Goal: Check status: Check status

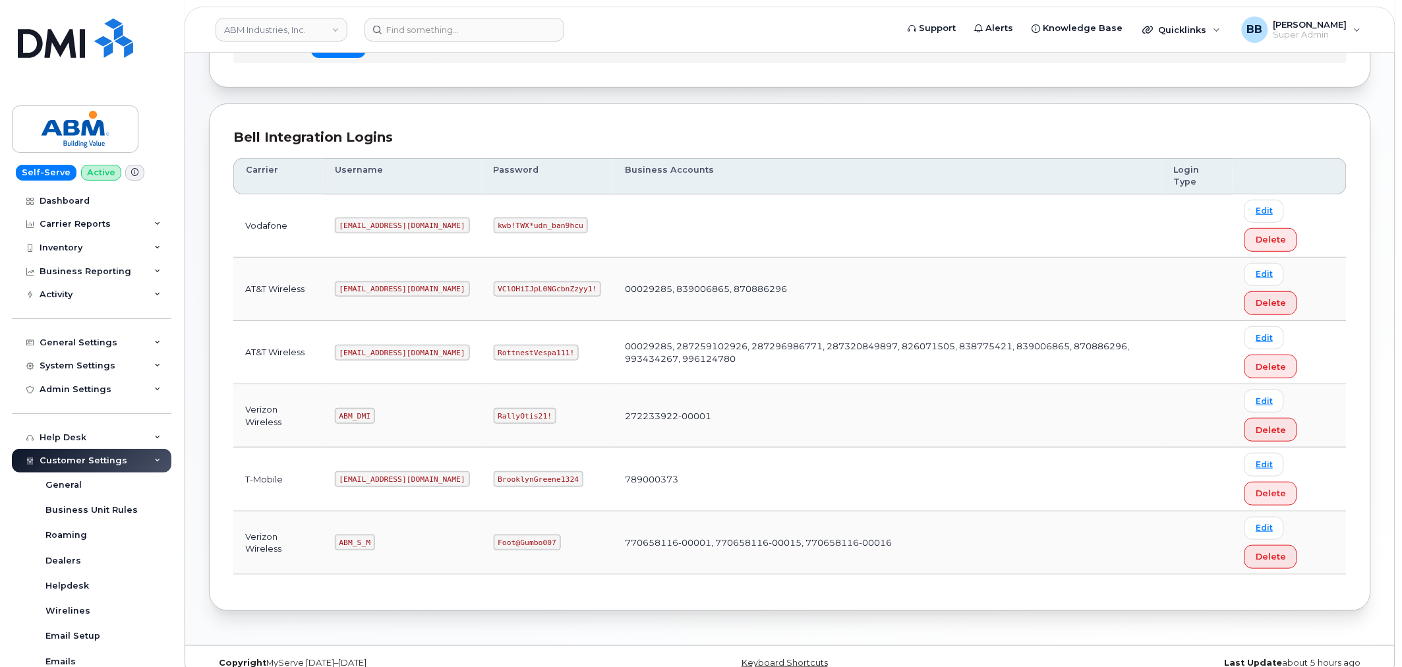
scroll to position [141, 0]
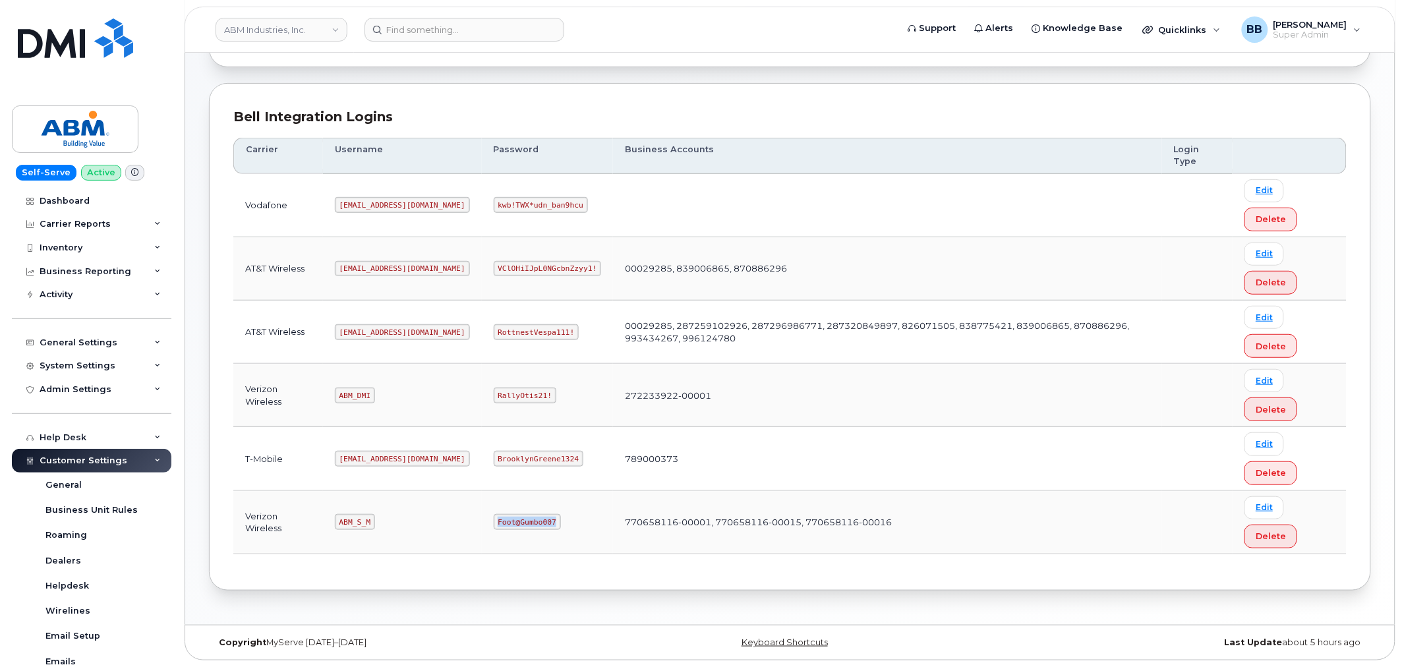
drag, startPoint x: 447, startPoint y: 518, endPoint x: 504, endPoint y: 521, distance: 57.4
click at [504, 521] on code "Foot@Gumbo007" at bounding box center [527, 522] width 67 height 16
copy code "Foot@Gumbo007"
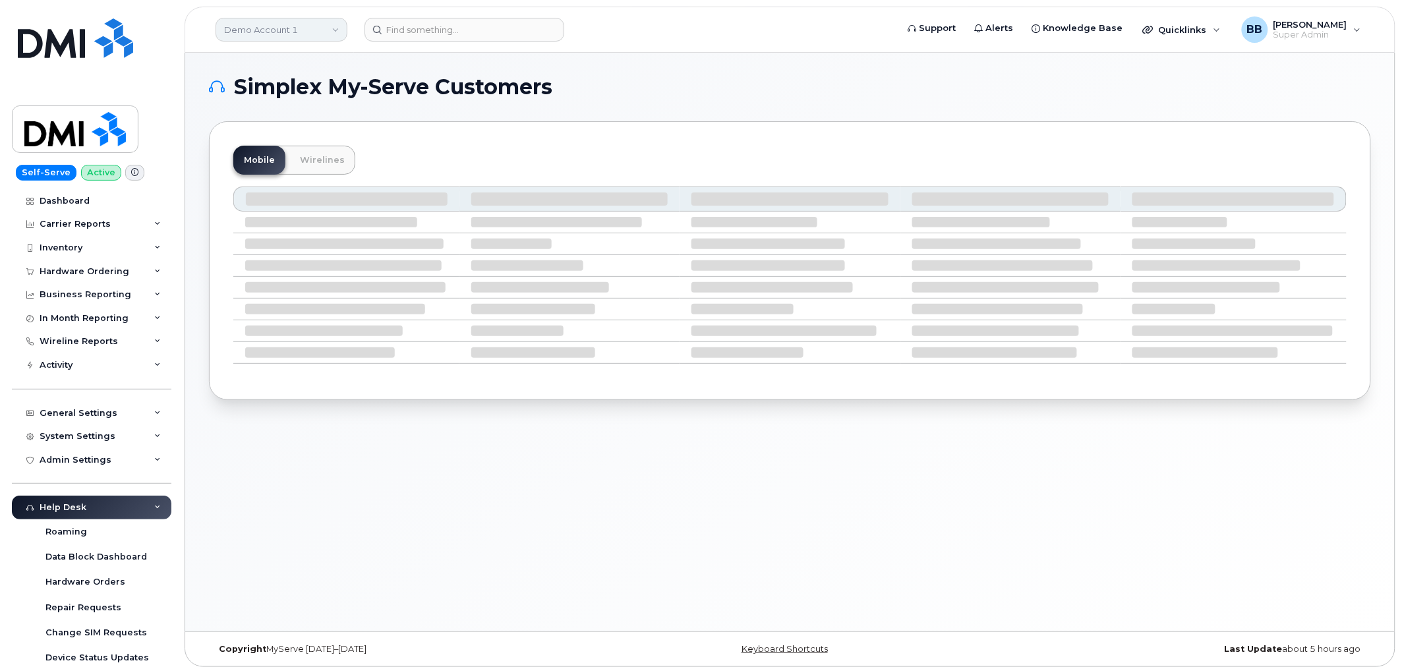
click at [340, 30] on link "Demo Account 1" at bounding box center [282, 30] width 132 height 24
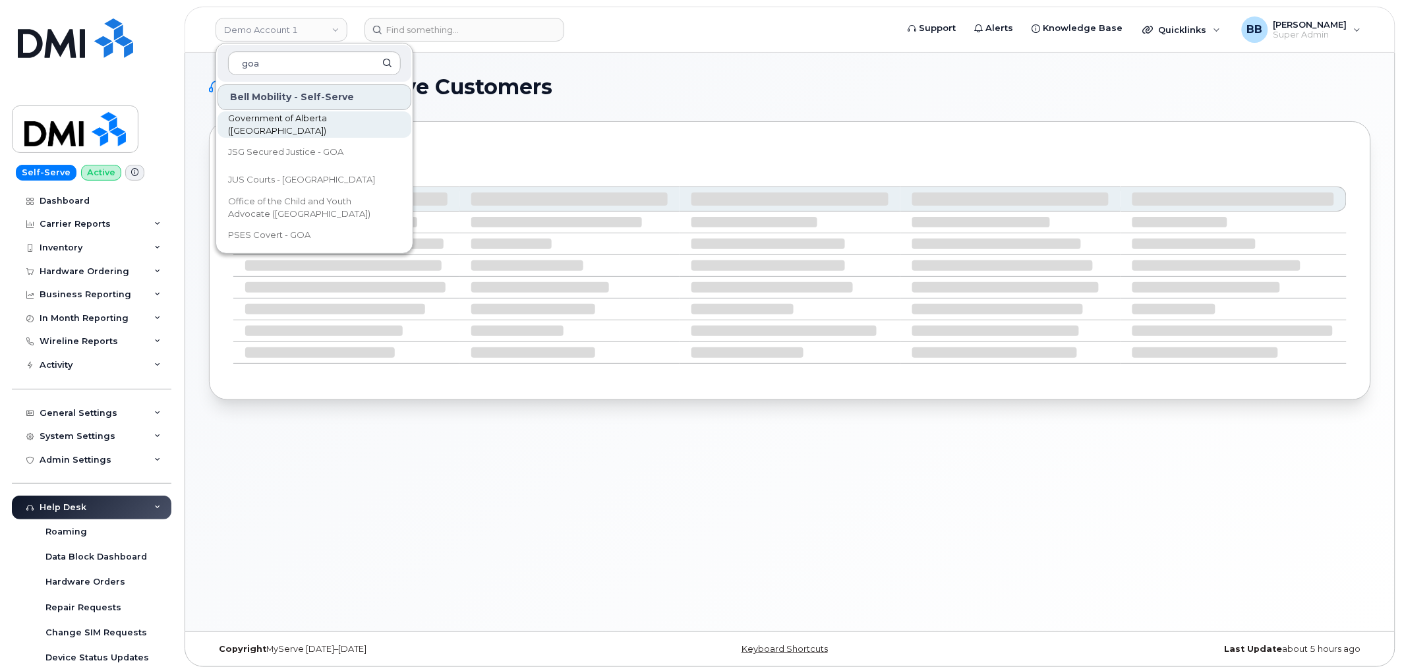
type input "goa"
click at [283, 125] on span "Government of Alberta ([GEOGRAPHIC_DATA])" at bounding box center [304, 125] width 152 height 26
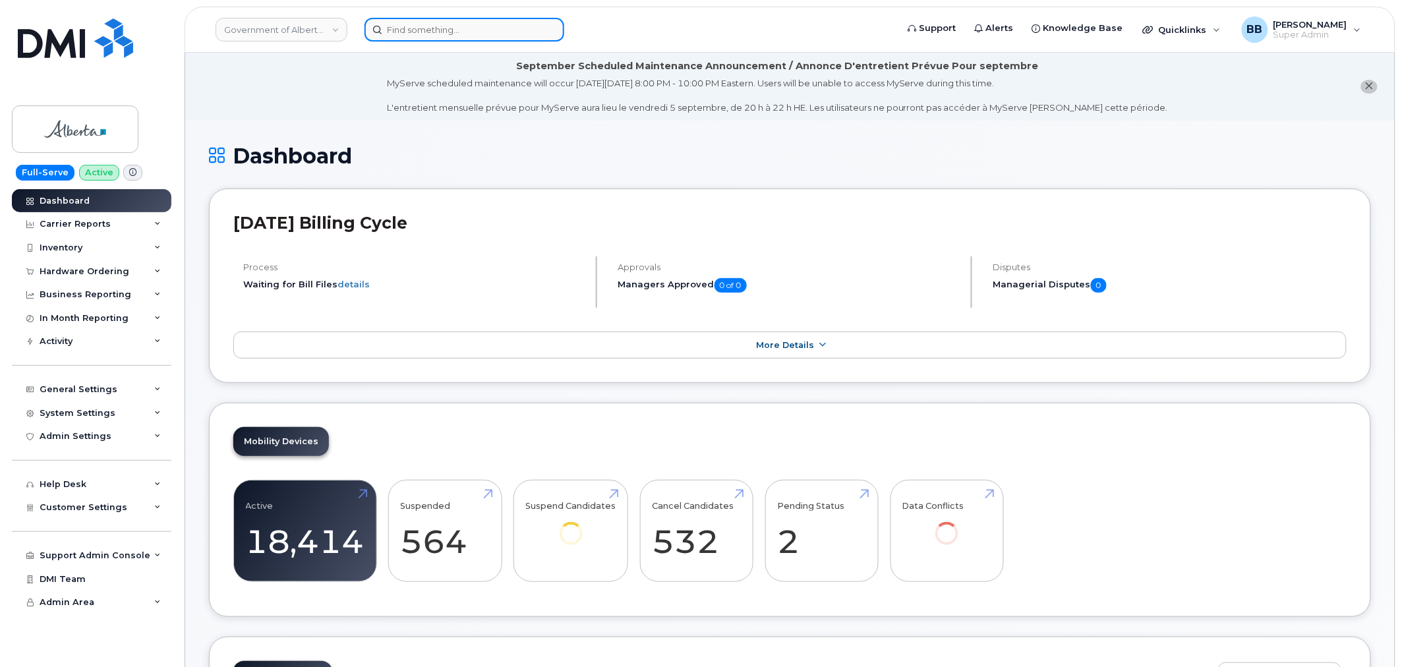
click at [496, 40] on div at bounding box center [627, 30] width 524 height 24
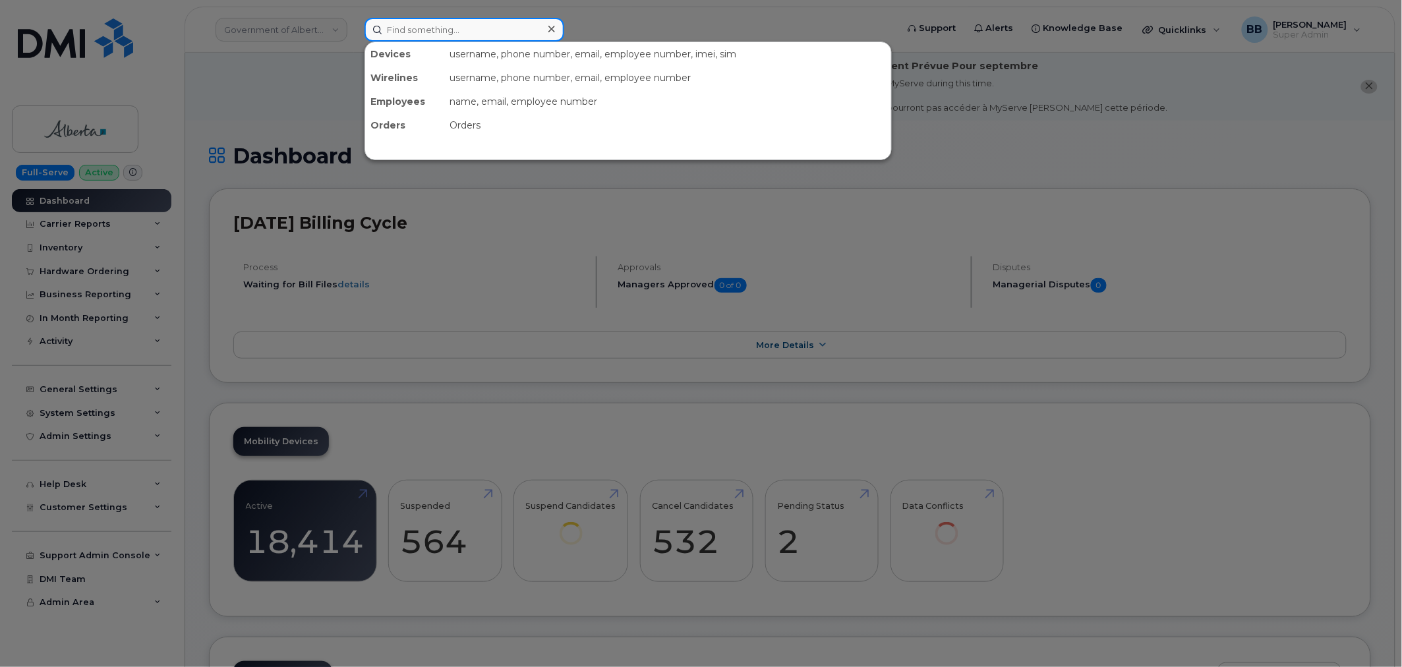
paste input "297184"
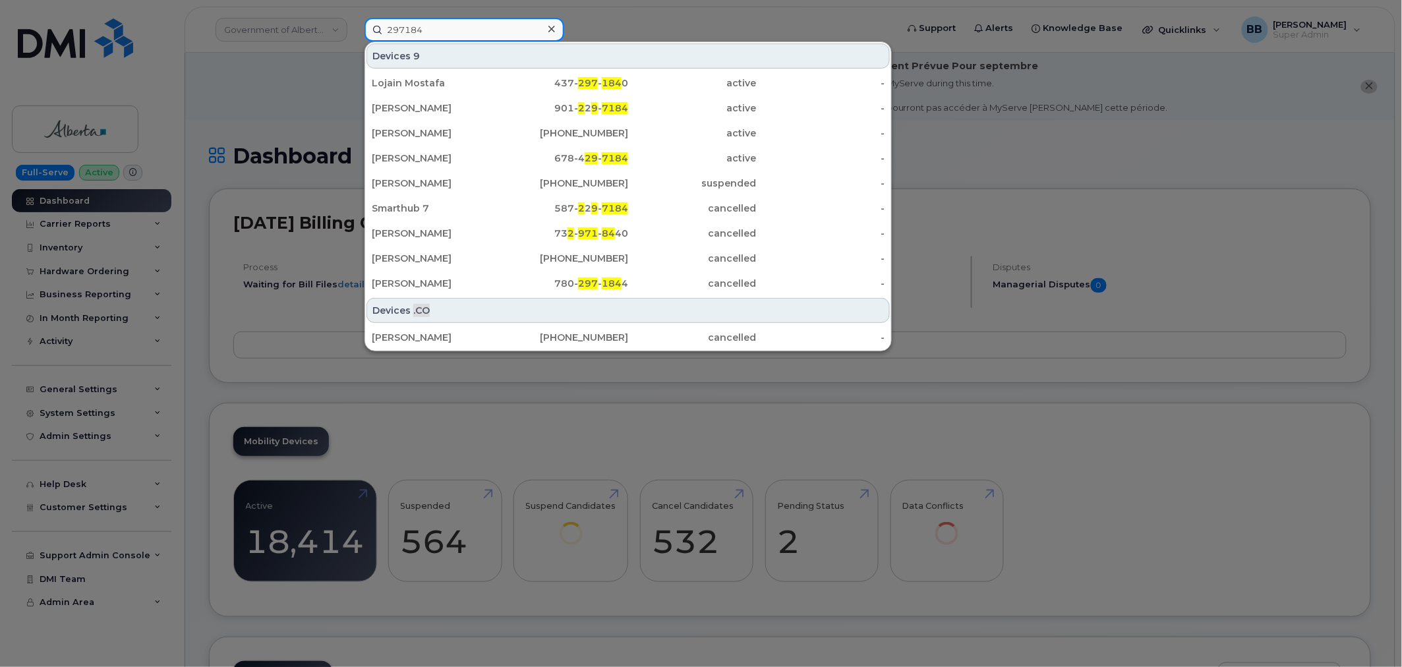
click at [478, 30] on input "297184" at bounding box center [465, 30] width 200 height 24
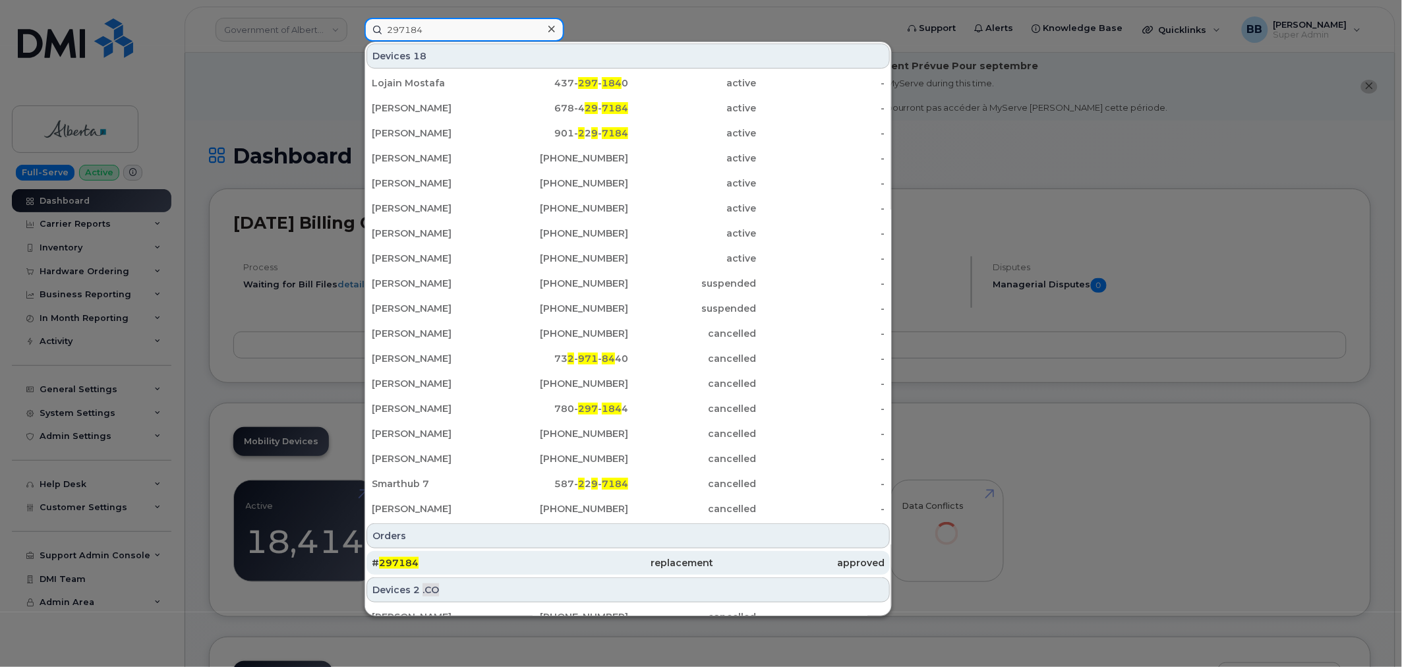
type input "297184"
click at [405, 554] on div "# 297184" at bounding box center [457, 563] width 171 height 24
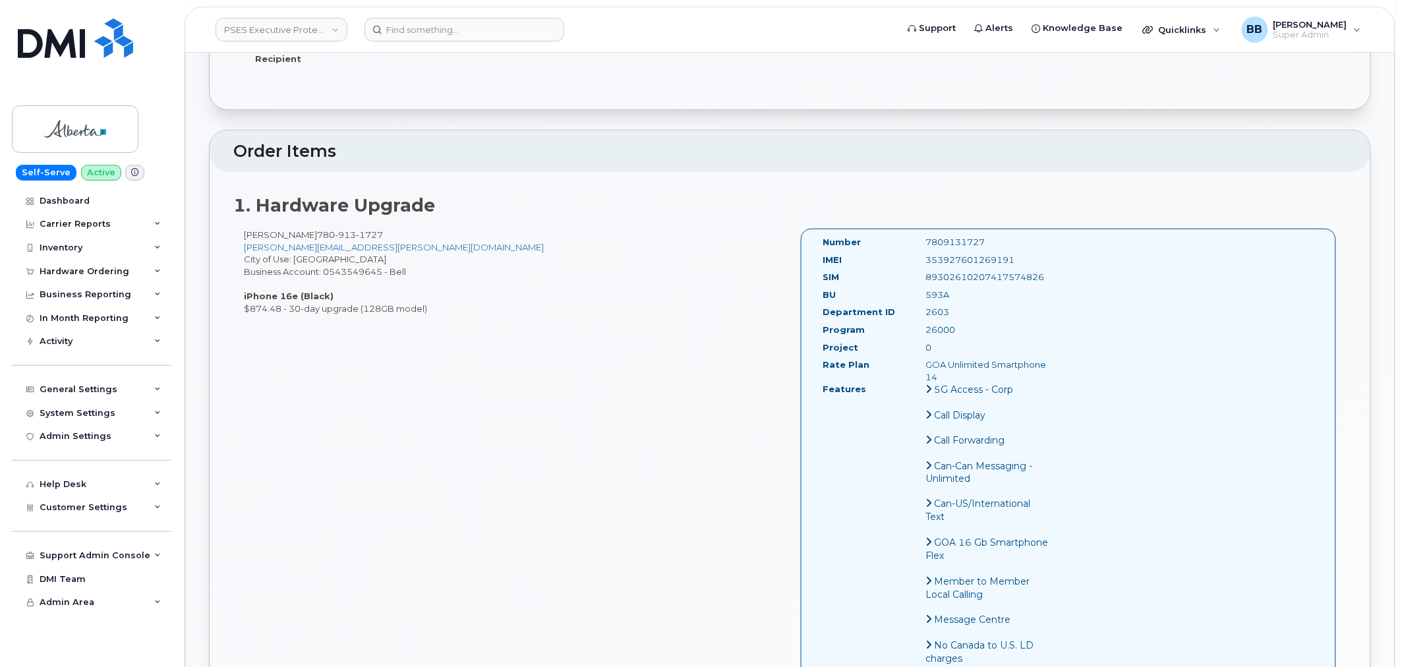
scroll to position [439, 0]
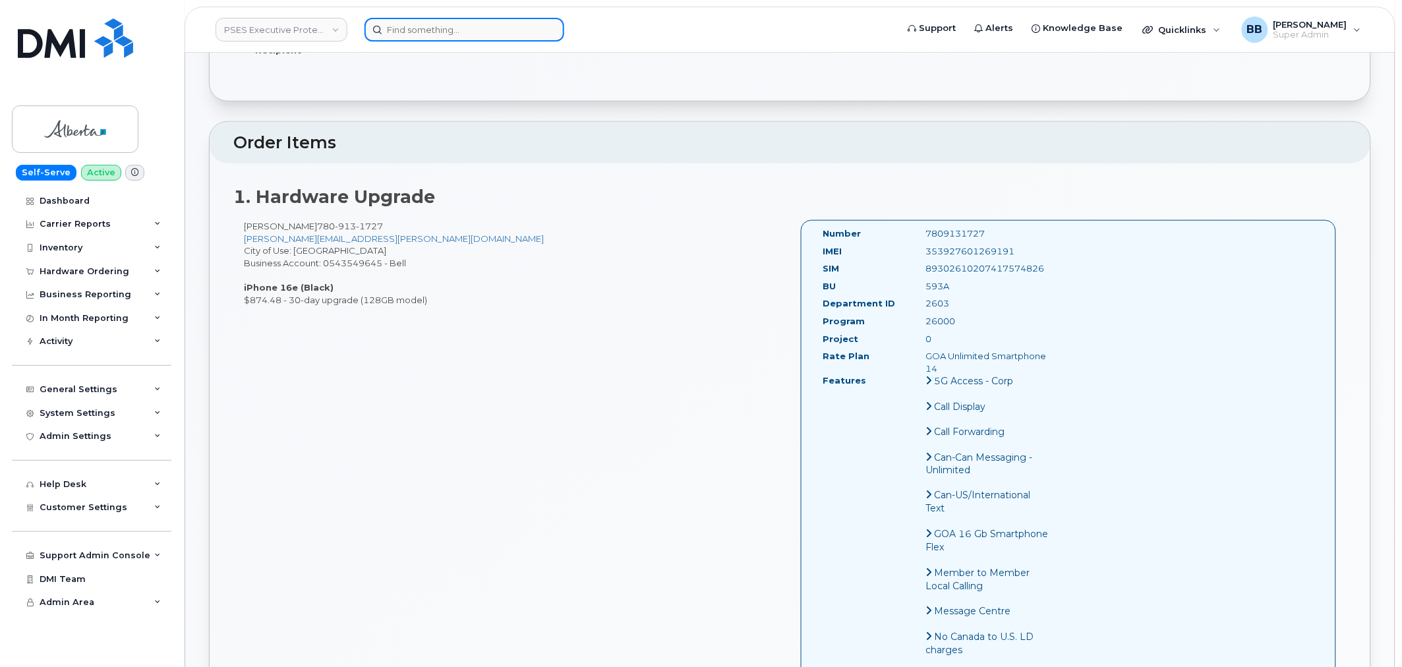
click at [465, 36] on input at bounding box center [465, 30] width 200 height 24
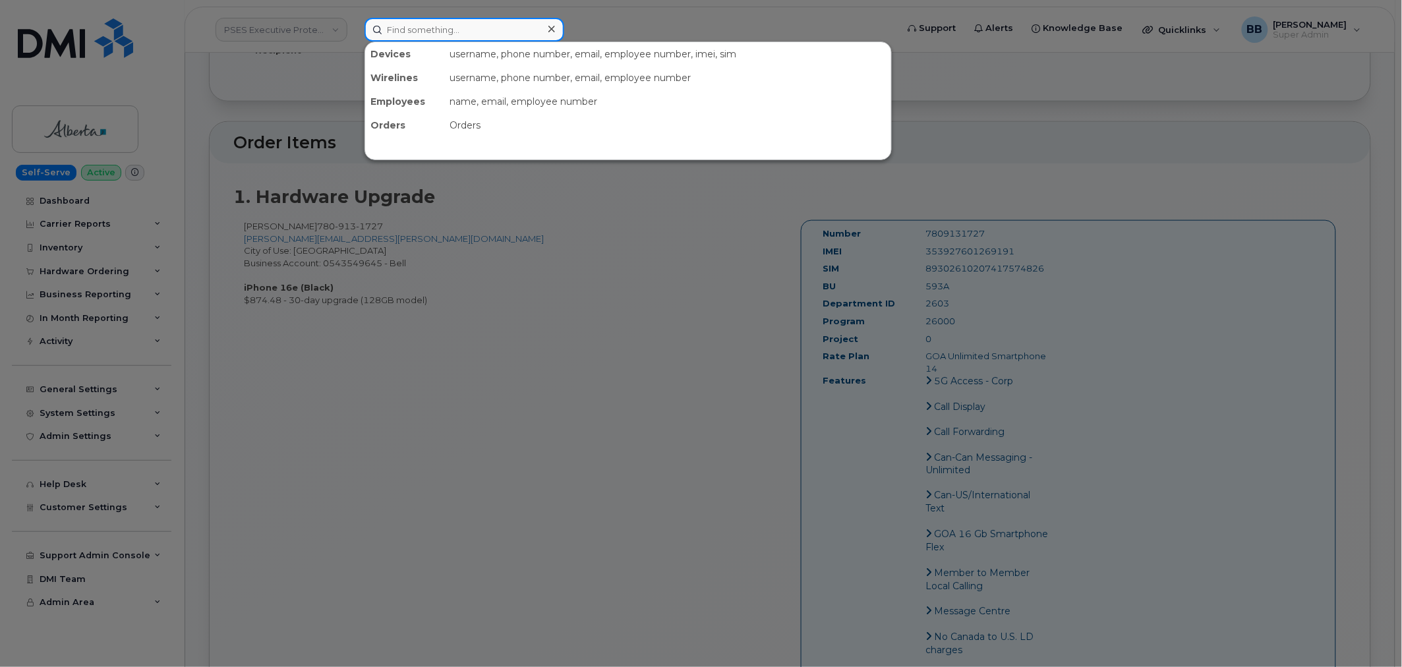
paste input "297184"
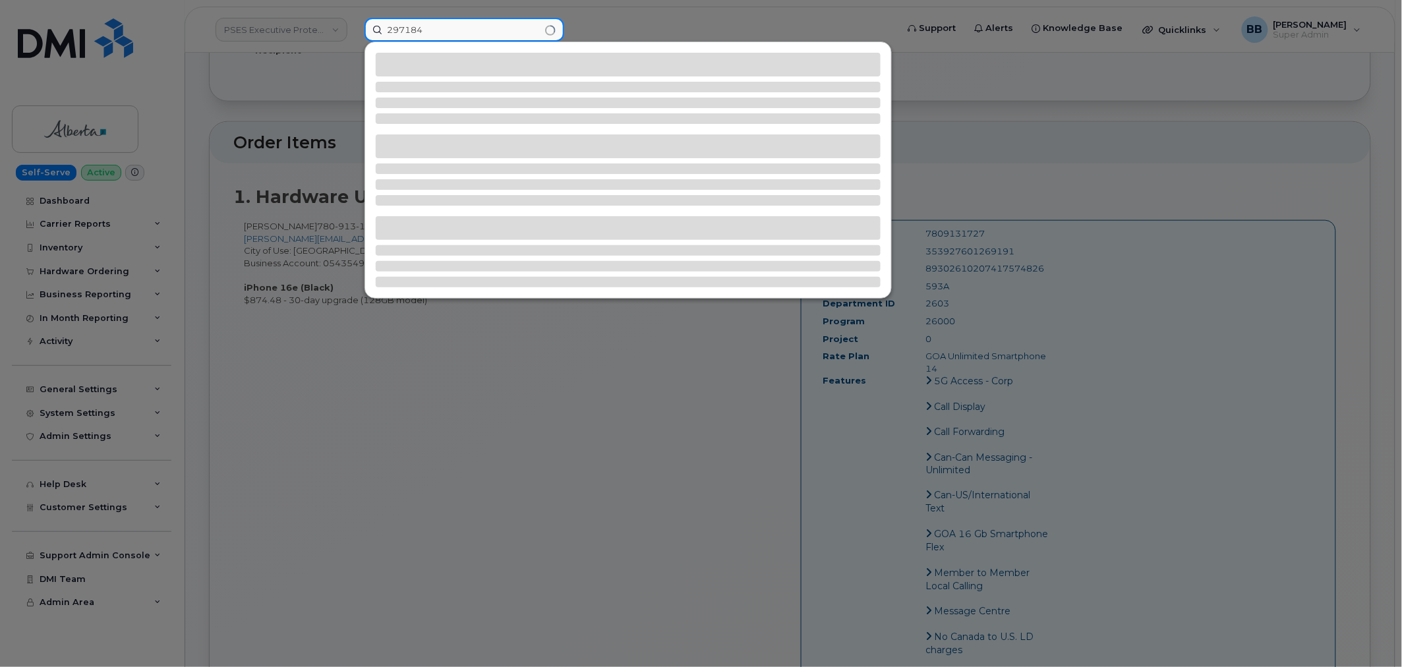
click at [501, 30] on input "297184" at bounding box center [465, 30] width 200 height 24
type input "297184"
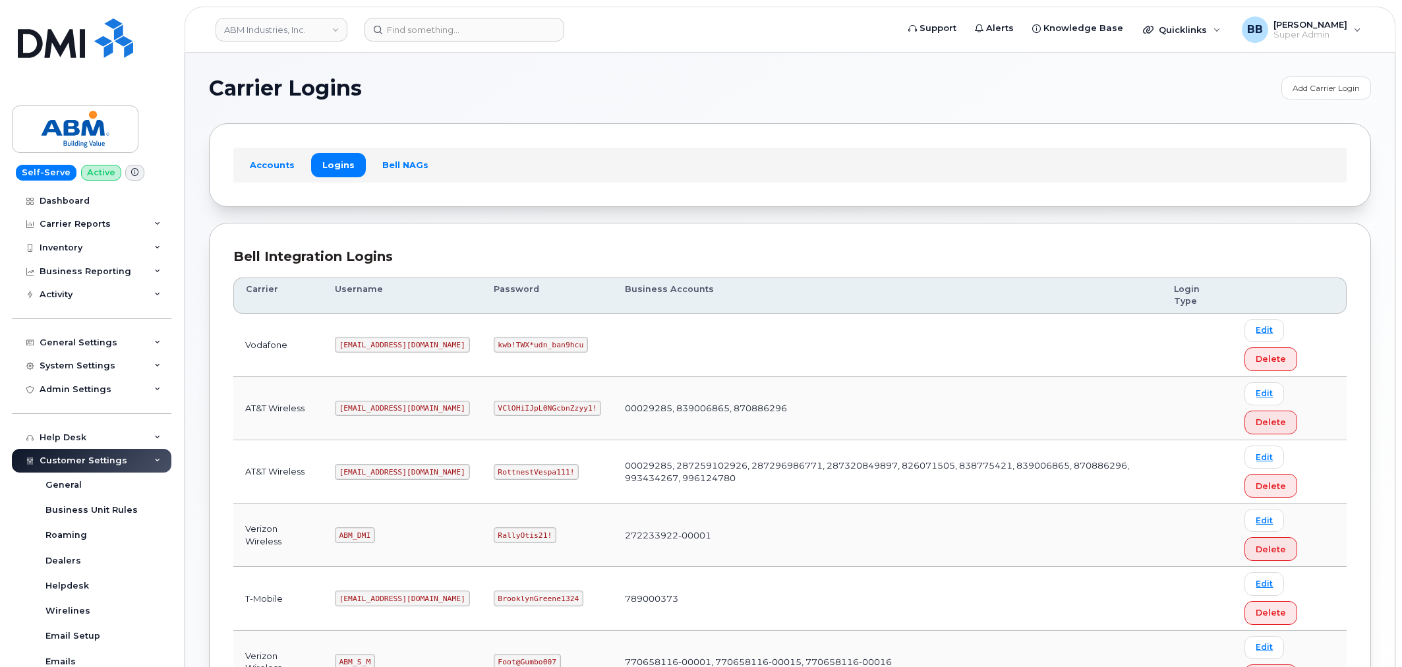
scroll to position [141, 0]
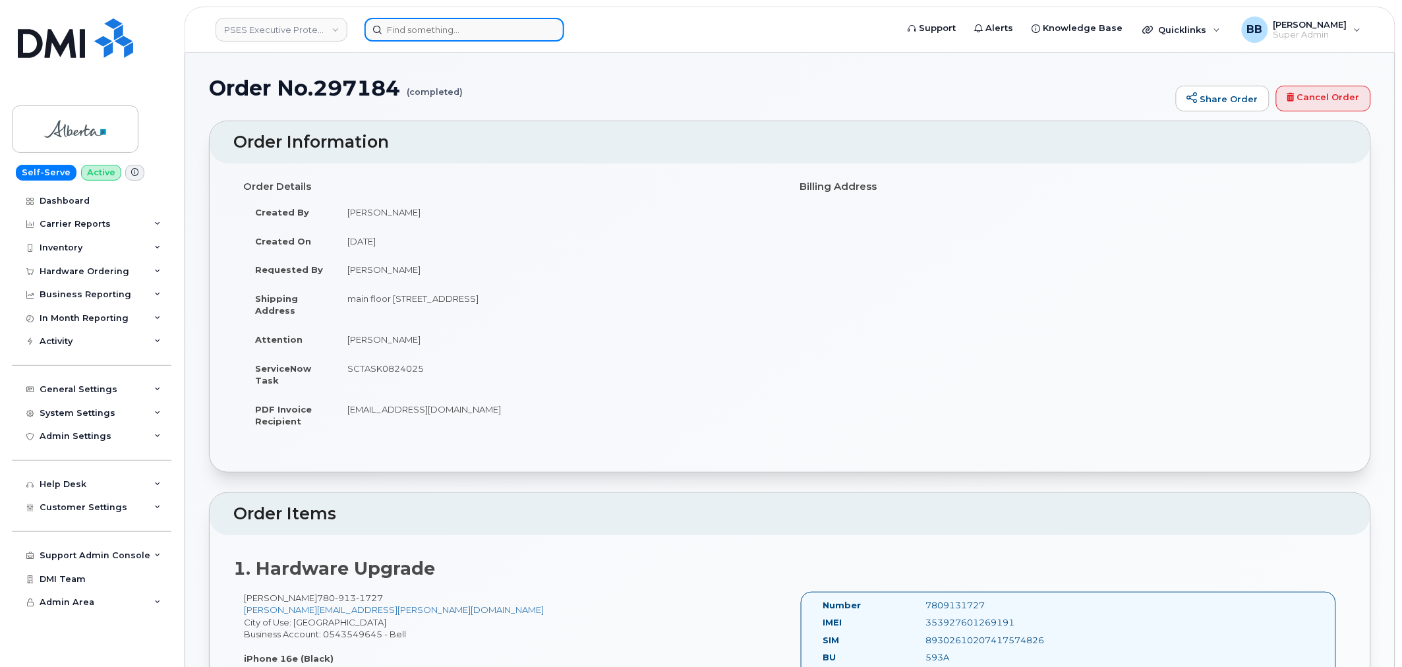
click at [457, 30] on input at bounding box center [465, 30] width 200 height 24
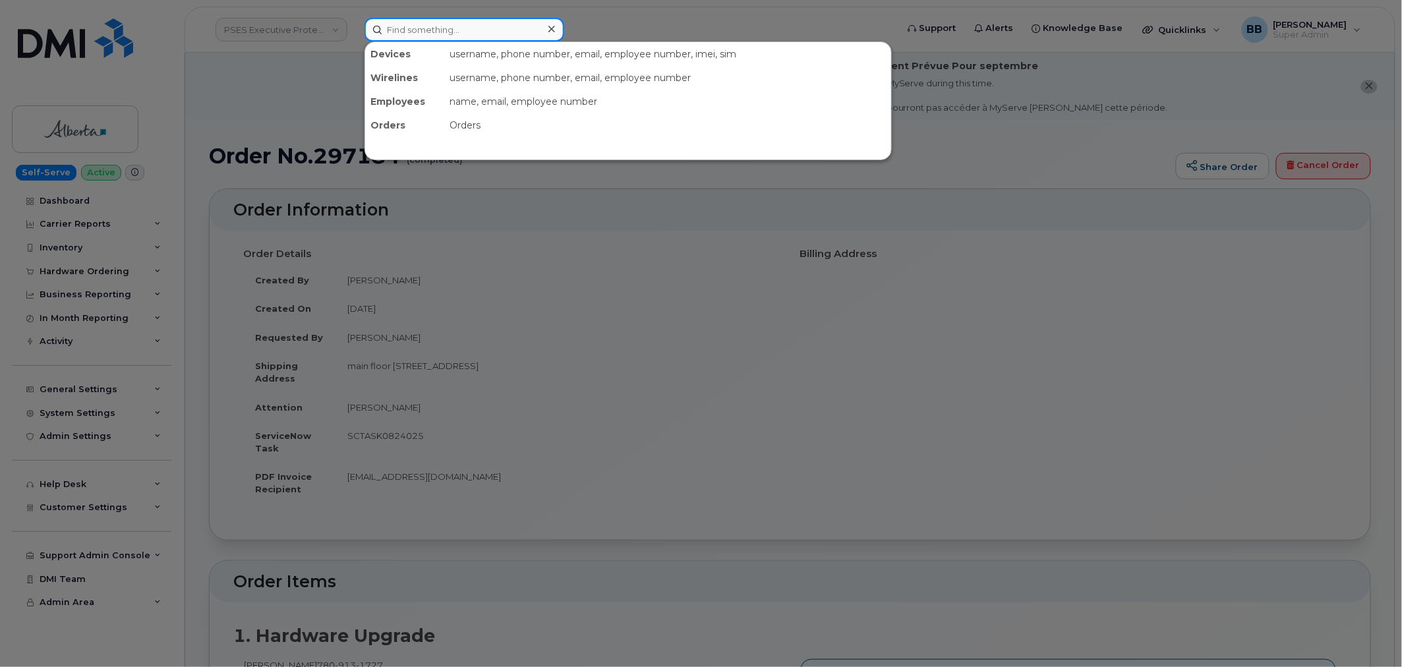
paste input "297184"
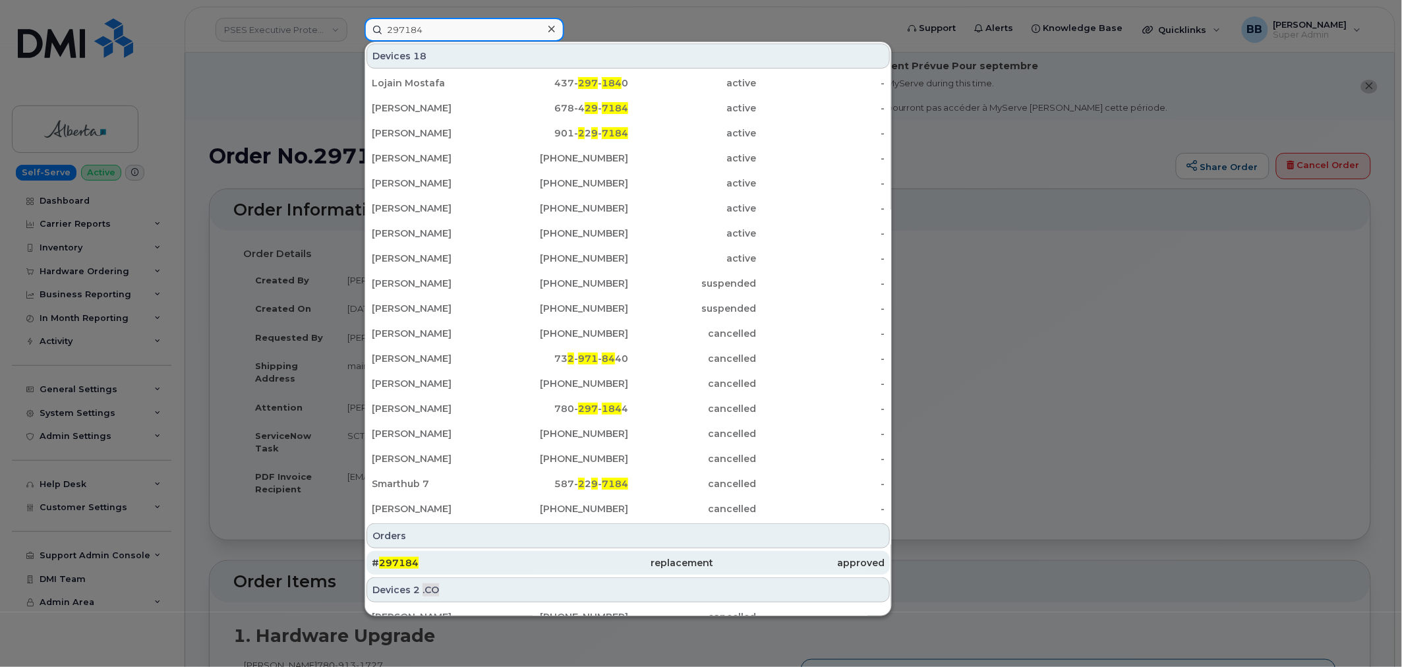
type input "297184"
click at [413, 564] on span "297184" at bounding box center [399, 563] width 40 height 12
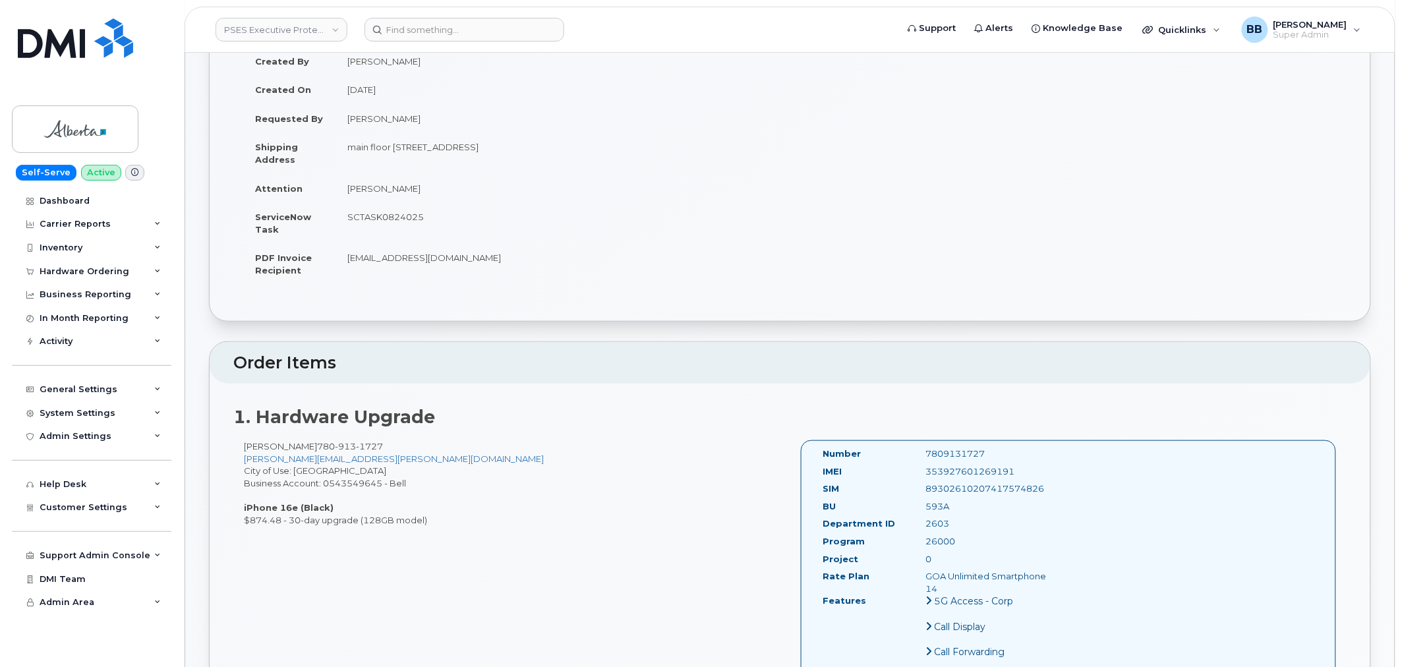
scroll to position [220, 0]
drag, startPoint x: 423, startPoint y: 216, endPoint x: 348, endPoint y: 220, distance: 74.6
click at [348, 220] on td "SCTASK0824025" at bounding box center [558, 222] width 445 height 41
copy td "SCTASK0824025"
click at [634, 264] on td "[EMAIL_ADDRESS][DOMAIN_NAME]" at bounding box center [558, 263] width 445 height 41
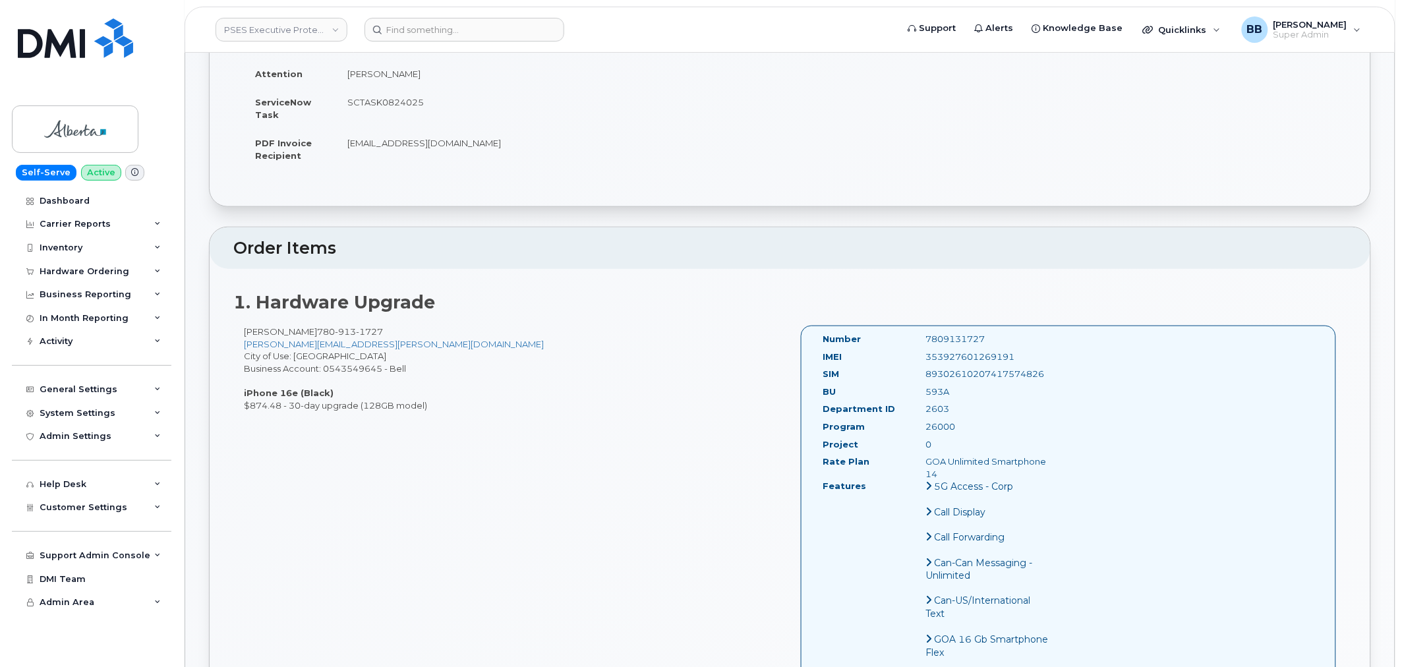
scroll to position [366, 0]
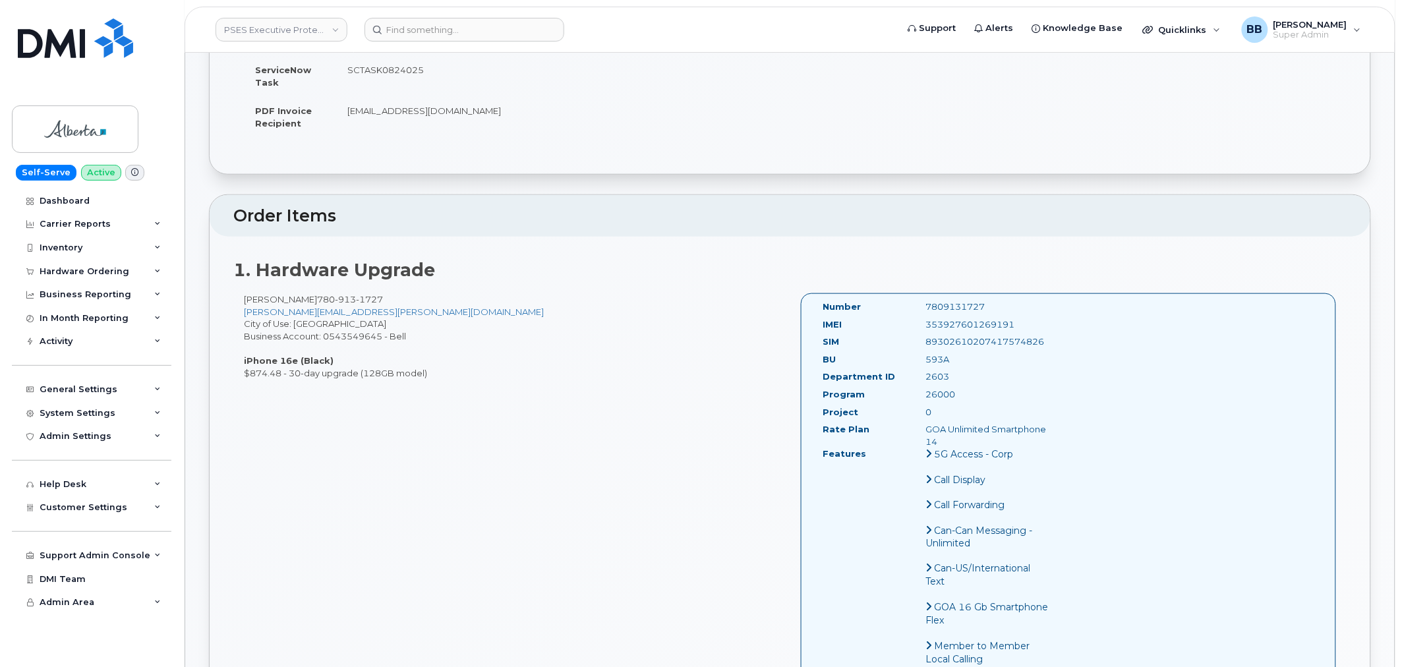
click at [945, 301] on div "7809131727" at bounding box center [988, 307] width 144 height 13
click at [948, 304] on div "7809131727" at bounding box center [988, 307] width 144 height 13
copy div "7809131727"
drag, startPoint x: 944, startPoint y: 302, endPoint x: 899, endPoint y: 244, distance: 73.7
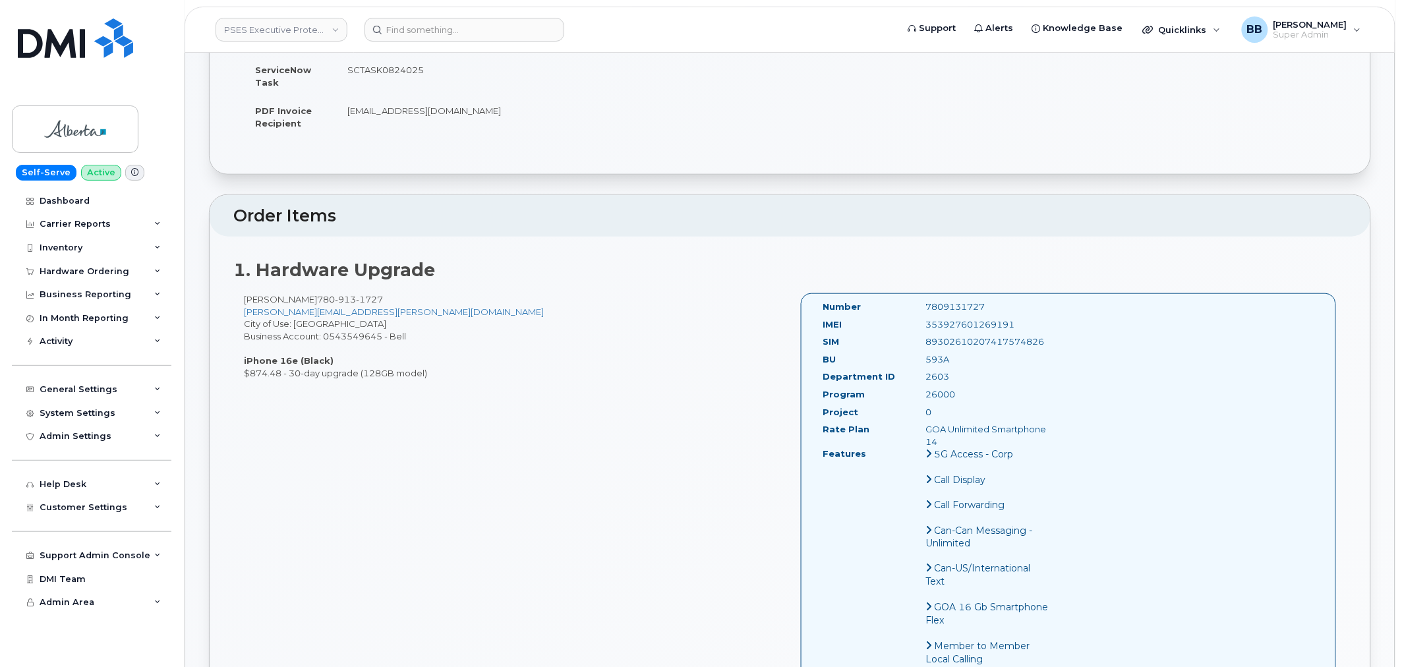
click at [906, 249] on div "1. Hardware Upgrade [PERSON_NAME] [PHONE_NUMBER] [PERSON_NAME][EMAIL_ADDRESS][P…" at bounding box center [790, 588] width 1161 height 703
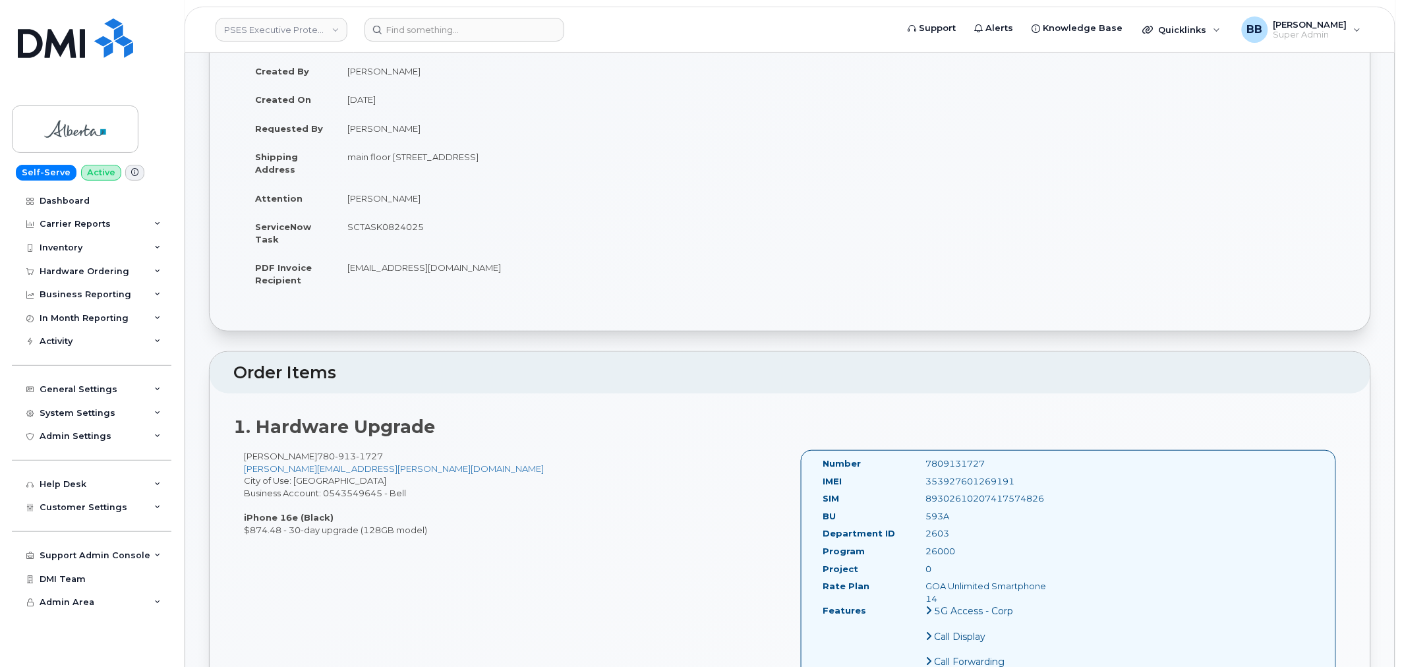
scroll to position [0, 0]
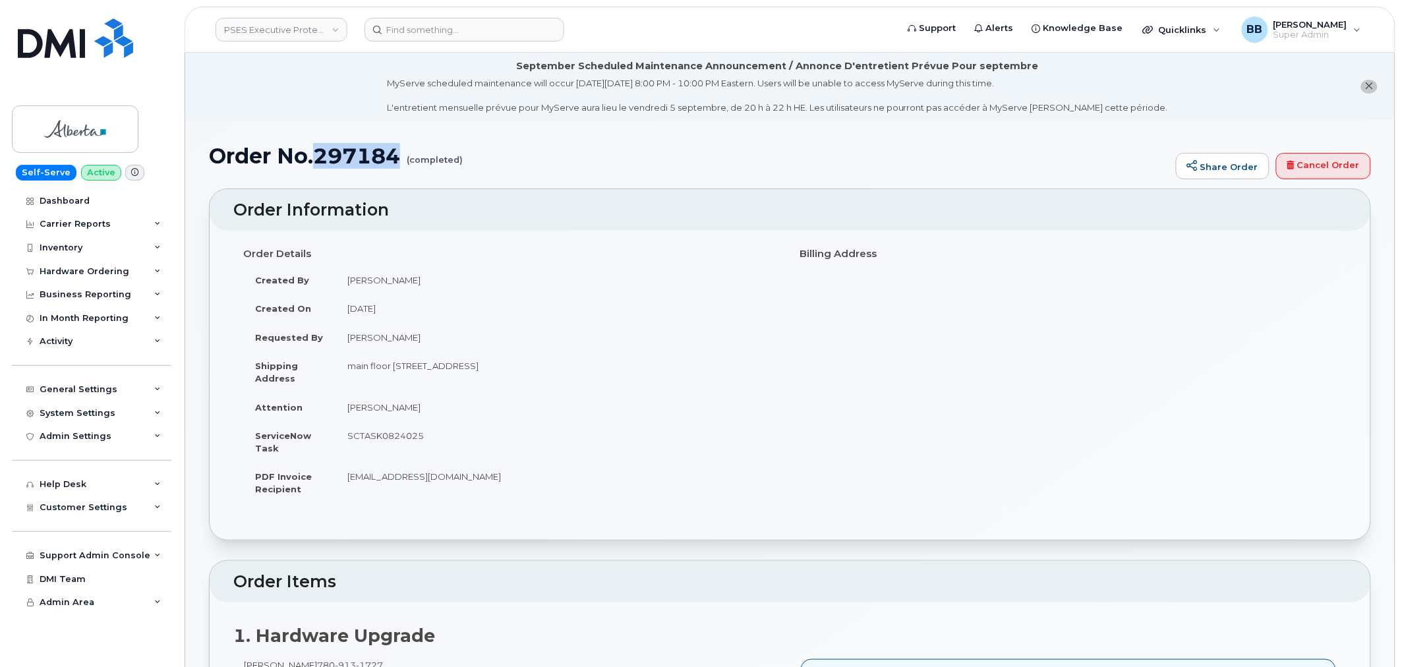
drag, startPoint x: 403, startPoint y: 157, endPoint x: 318, endPoint y: 160, distance: 84.4
click at [318, 160] on h1 "Order No.297184 (completed)" at bounding box center [689, 155] width 961 height 23
copy h1 "297184"
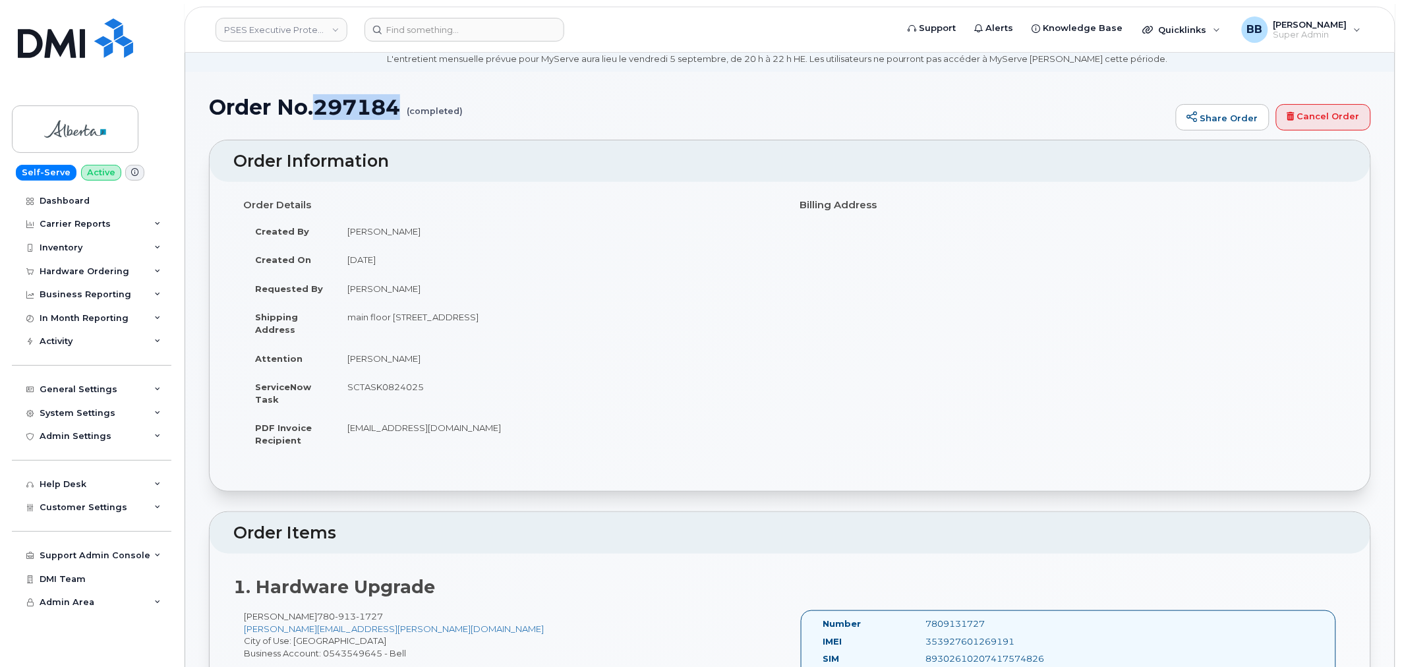
scroll to position [73, 0]
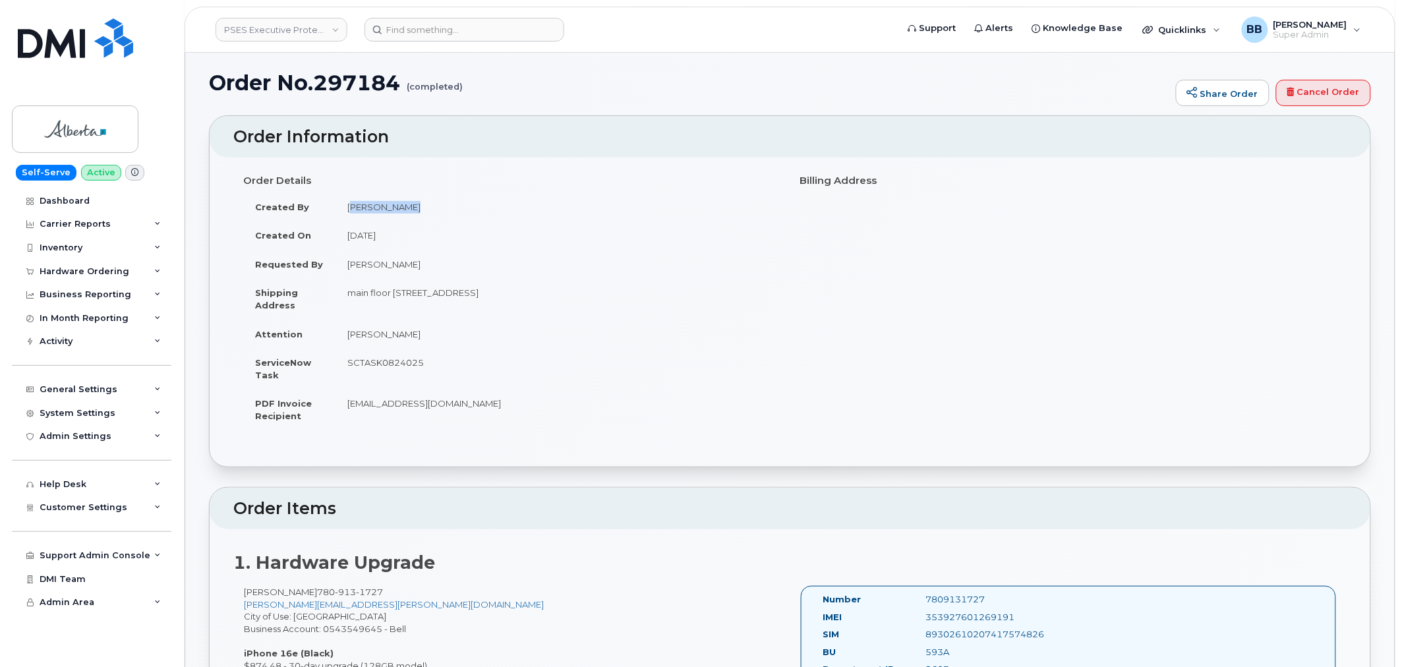
drag, startPoint x: 409, startPoint y: 207, endPoint x: 348, endPoint y: 202, distance: 61.5
click at [348, 202] on td "[PERSON_NAME]" at bounding box center [558, 207] width 445 height 29
drag, startPoint x: 371, startPoint y: 196, endPoint x: 328, endPoint y: 196, distance: 42.2
click at [328, 196] on td "Created By" at bounding box center [289, 207] width 92 height 29
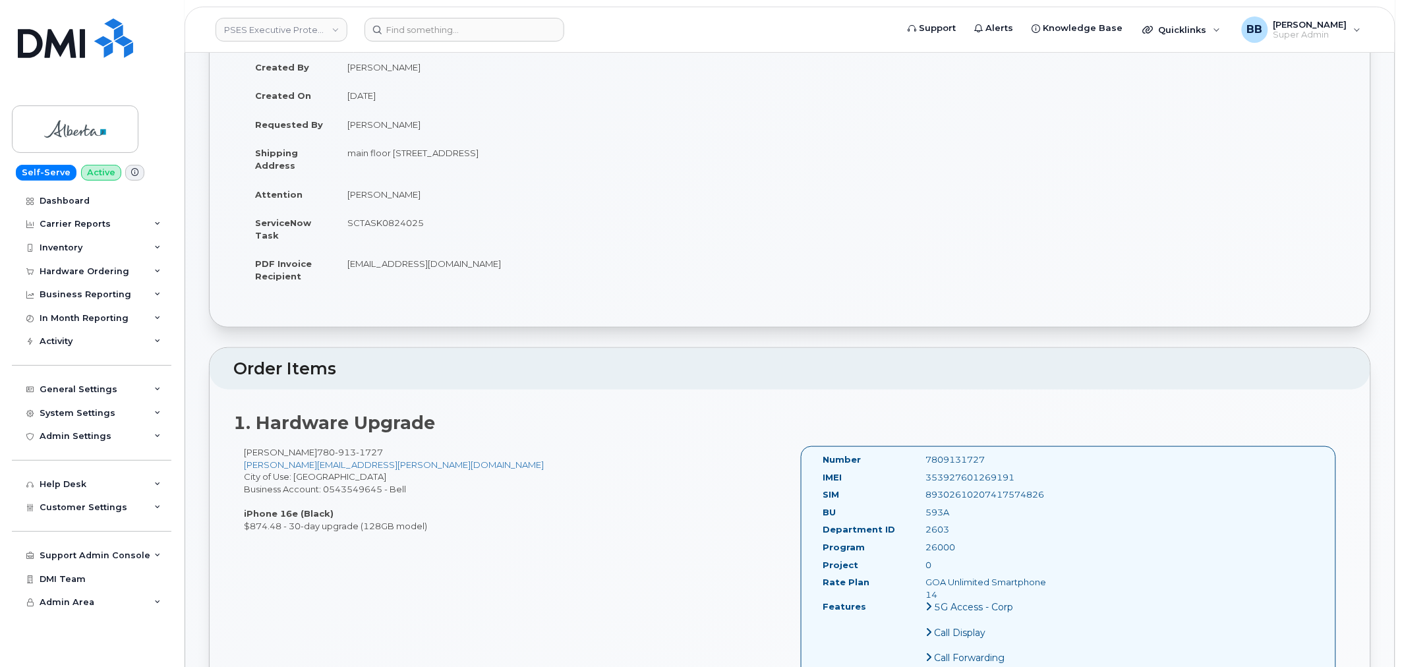
scroll to position [220, 0]
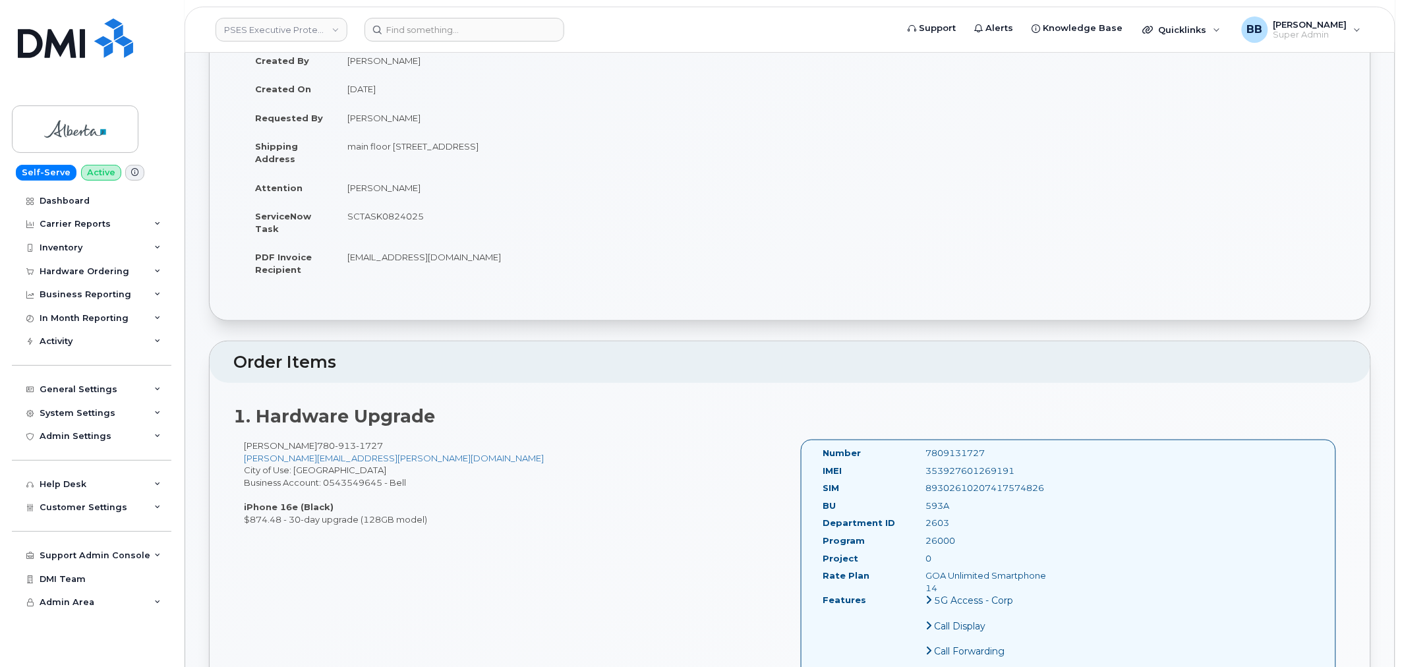
drag, startPoint x: 241, startPoint y: 444, endPoint x: 302, endPoint y: 449, distance: 60.9
click at [302, 449] on div "[PERSON_NAME] [PHONE_NUMBER] [PERSON_NAME][EMAIL_ADDRESS][PERSON_NAME][DOMAIN_N…" at bounding box center [511, 483] width 557 height 86
copy div "[PERSON_NAME]"
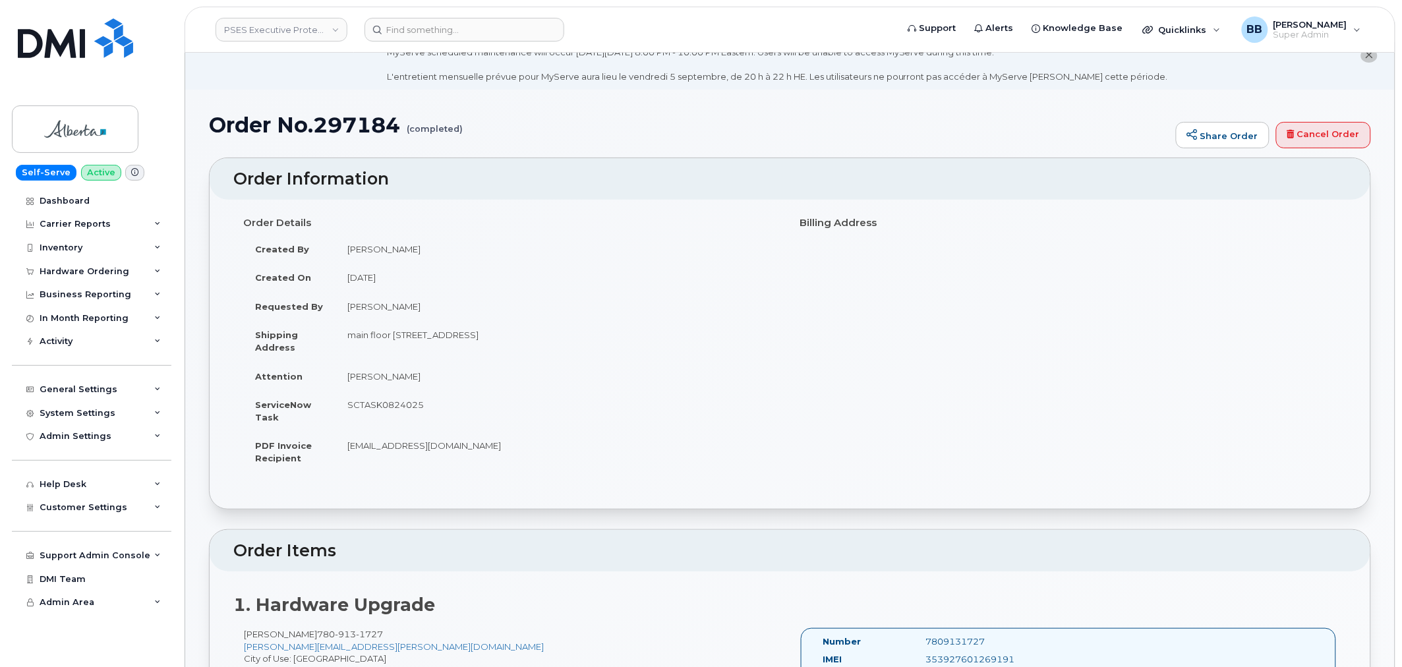
scroll to position [0, 0]
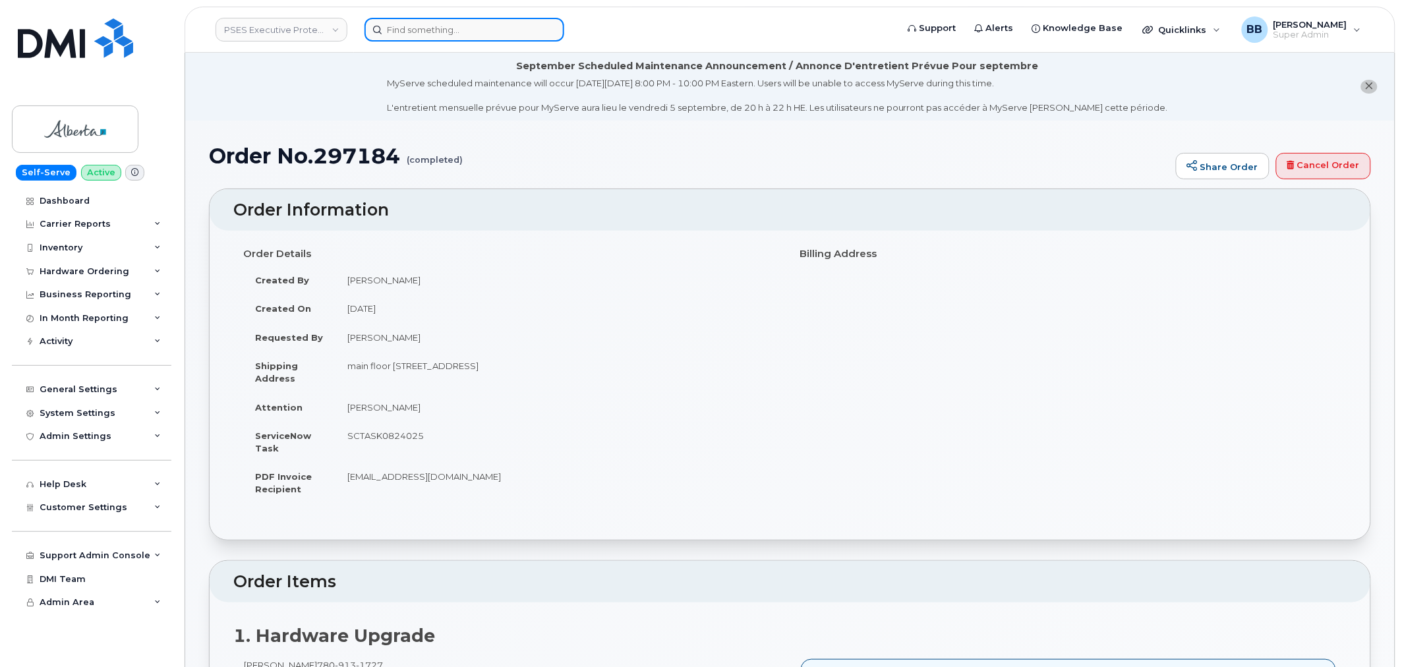
drag, startPoint x: 427, startPoint y: 34, endPoint x: 419, endPoint y: 35, distance: 7.9
click at [427, 34] on input at bounding box center [465, 30] width 200 height 24
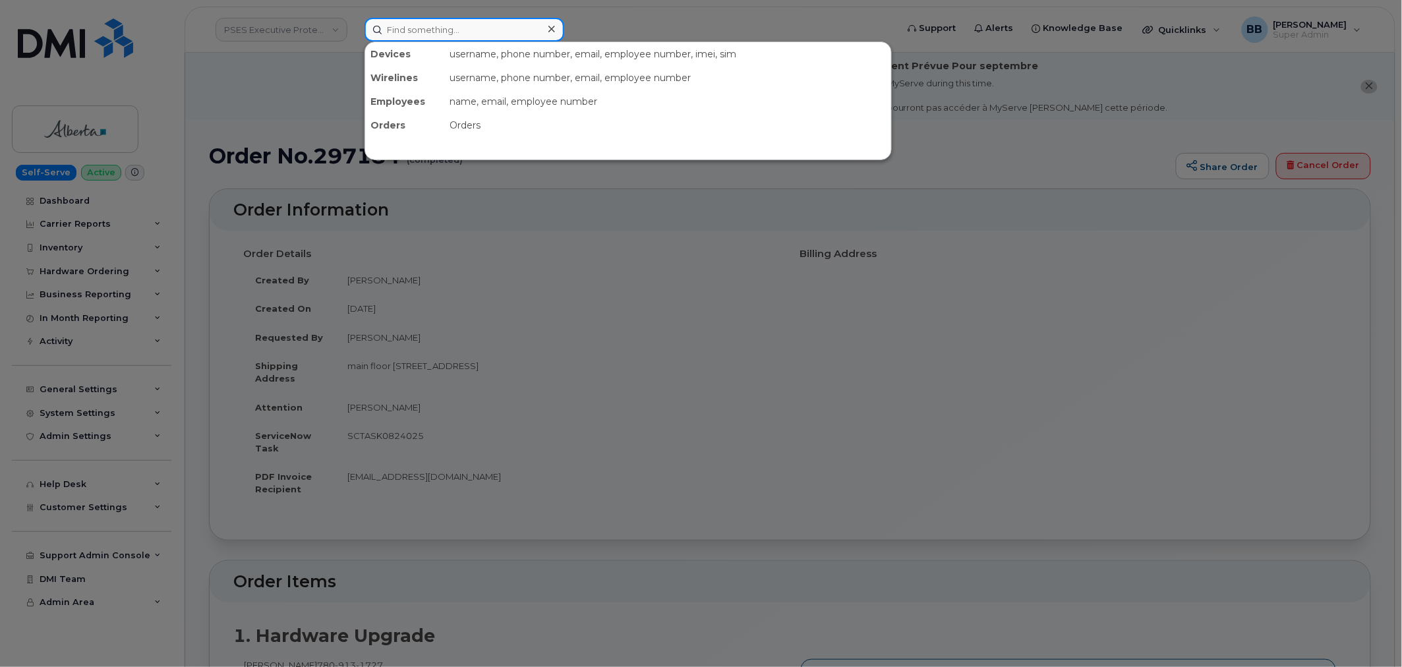
paste input "3002985"
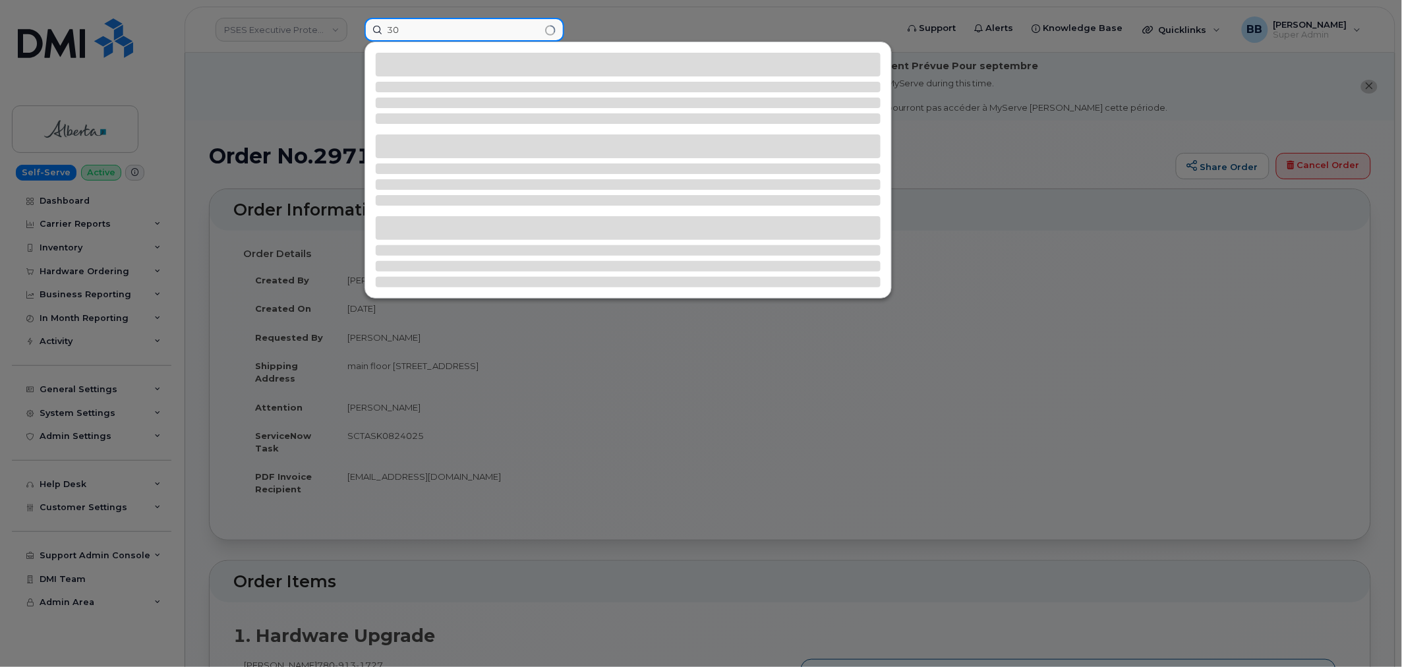
type input "3"
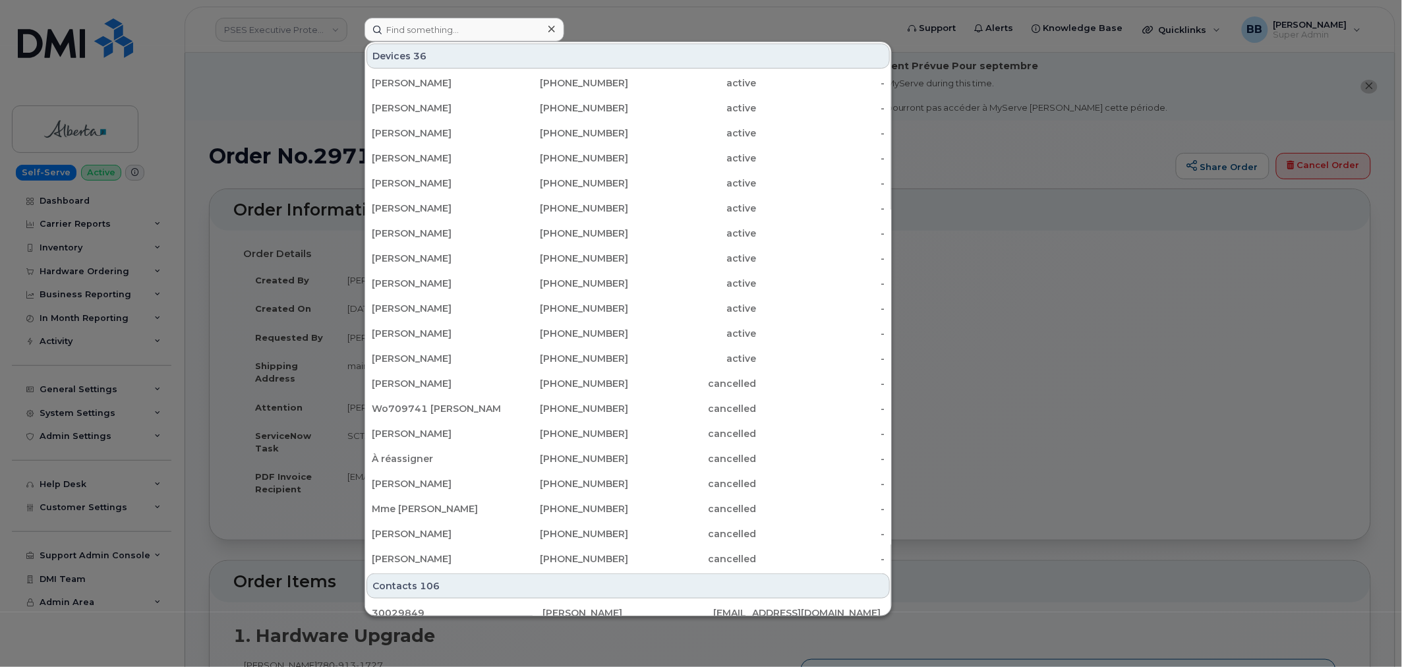
click at [1170, 102] on div at bounding box center [701, 333] width 1402 height 667
click at [534, 31] on input at bounding box center [465, 30] width 200 height 24
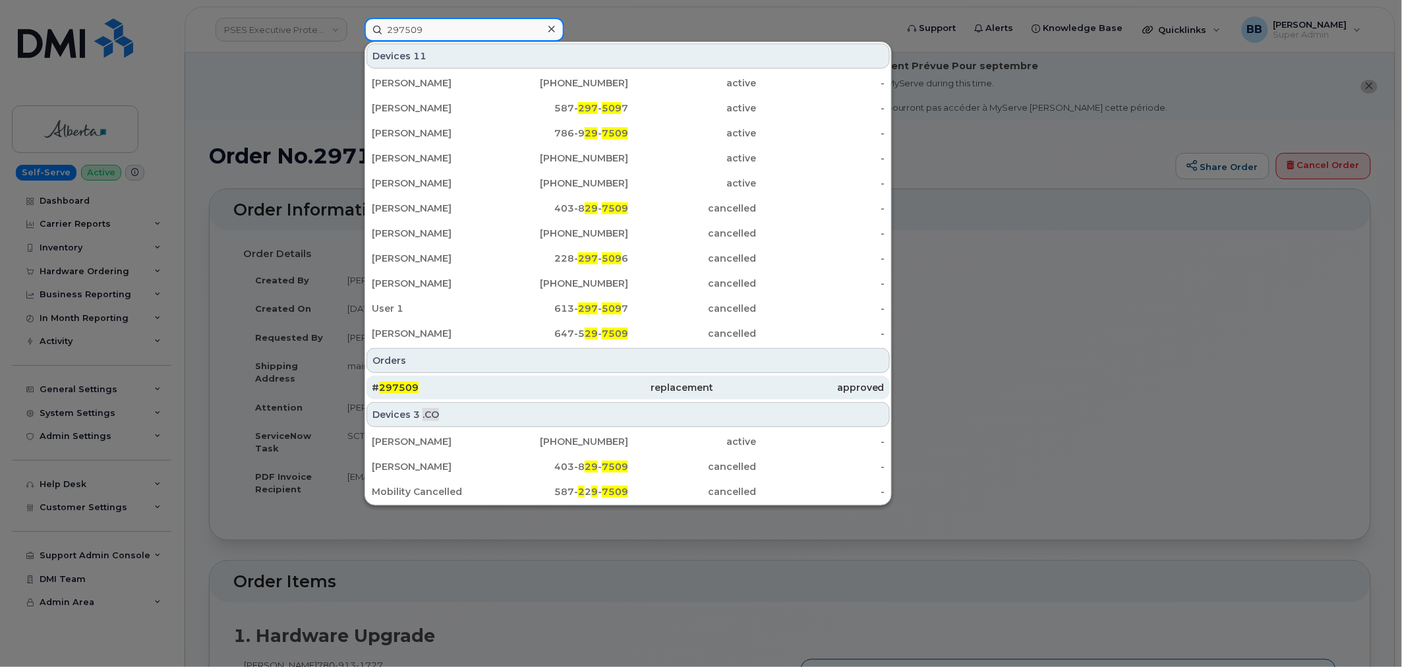
type input "297509"
click at [401, 385] on span "297509" at bounding box center [399, 388] width 40 height 12
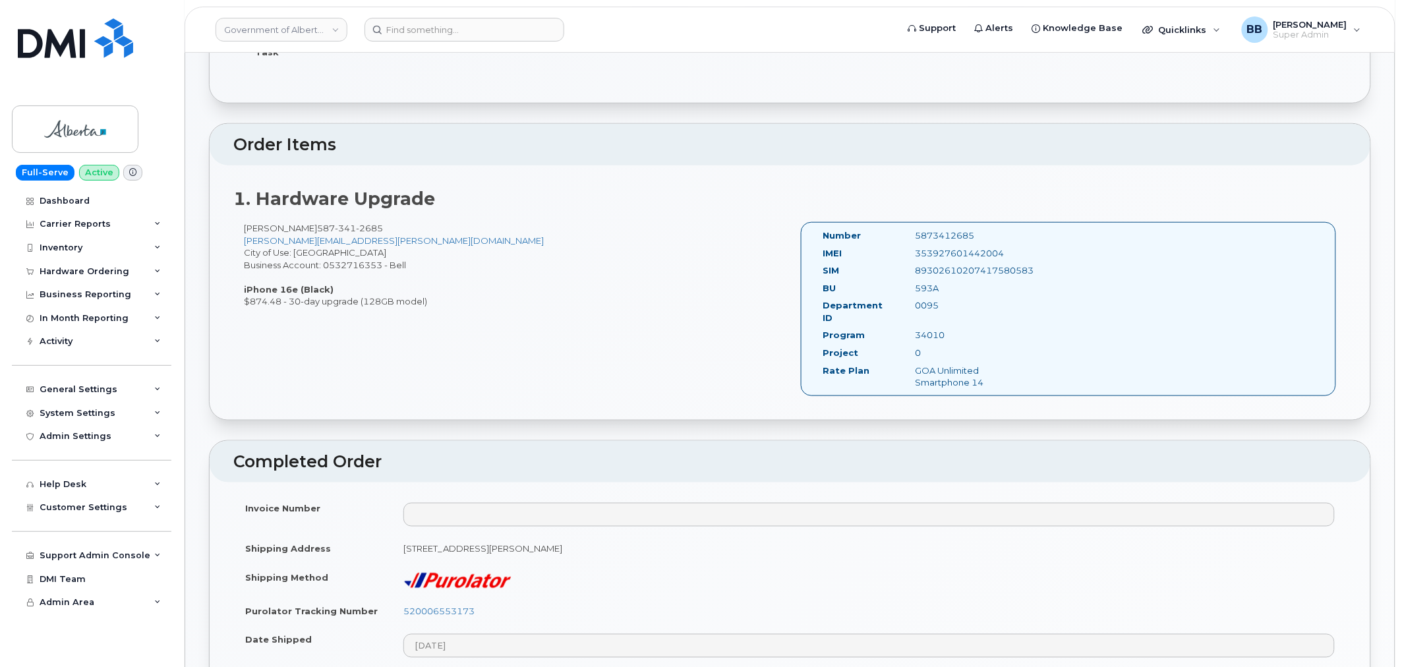
scroll to position [387, 0]
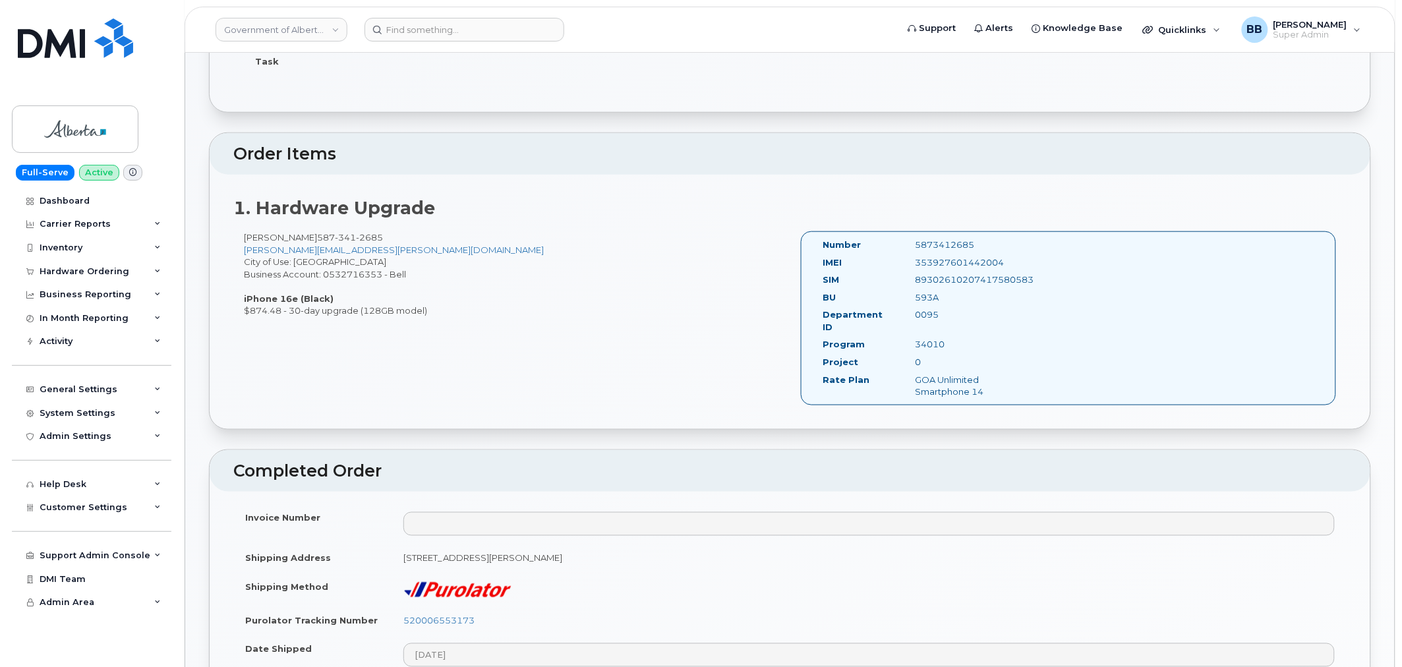
drag, startPoint x: 244, startPoint y: 235, endPoint x: 314, endPoint y: 239, distance: 70.7
click at [314, 239] on div "Brianna Osmond 587 341 2685 Brianna.Osmond@gov.ab.ca City of Use: Edmonton Busi…" at bounding box center [511, 274] width 557 height 86
copy div "Brianna Osmond"
click at [509, 274] on div "Brianna Osmond 587 341 2685 Brianna.Osmond@gov.ab.ca City of Use: Edmonton Busi…" at bounding box center [511, 274] width 557 height 86
